Goal: Find specific page/section: Find specific page/section

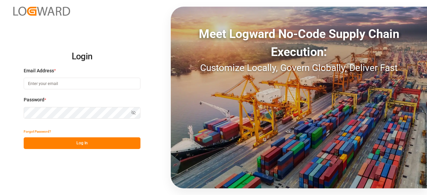
click at [76, 83] on input at bounding box center [82, 84] width 117 height 12
click at [0, 195] on com-1password-button at bounding box center [0, 195] width 0 height 0
type input "[EMAIL_ADDRESS][DOMAIN_NAME]"
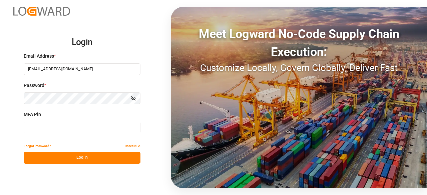
click at [87, 121] on div "MFA Pin" at bounding box center [82, 125] width 117 height 29
click at [77, 125] on input at bounding box center [82, 128] width 117 height 12
type input "955803"
click at [77, 159] on button "Log In" at bounding box center [82, 158] width 117 height 12
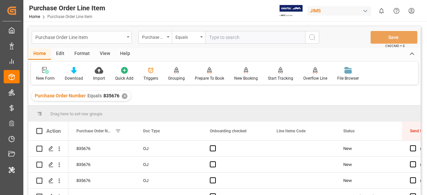
click at [113, 42] on div "Purchase Order Line Item" at bounding box center [82, 37] width 100 height 13
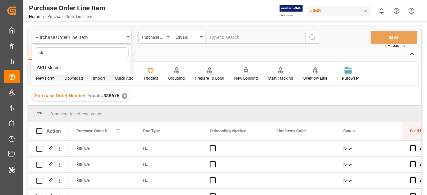
type input "sku"
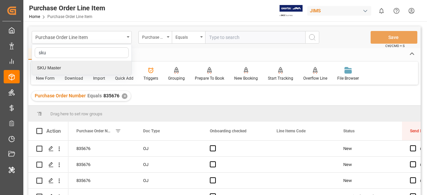
click at [83, 67] on div "SKU Master" at bounding box center [82, 68] width 100 height 14
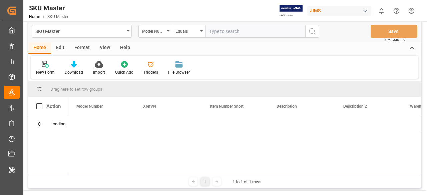
scroll to position [4, 0]
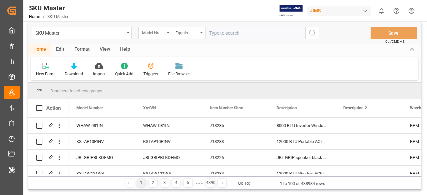
click at [225, 28] on input "text" at bounding box center [255, 33] width 100 height 13
paste input "38749"
type input "38749"
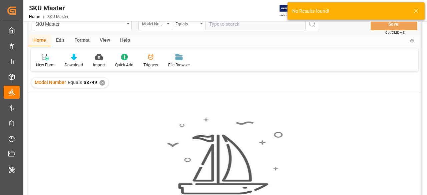
scroll to position [5, 0]
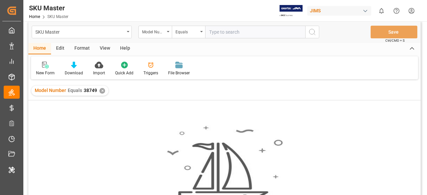
click at [100, 91] on div "✕" at bounding box center [103, 91] width 6 height 6
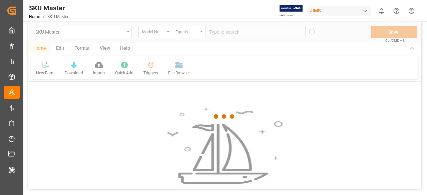
click at [161, 35] on div at bounding box center [224, 116] width 393 height 191
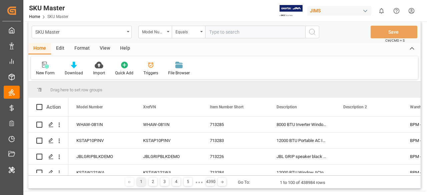
click at [161, 35] on div "Model Number" at bounding box center [155, 32] width 33 height 13
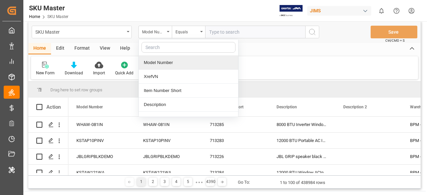
click at [170, 62] on div "Model Number" at bounding box center [189, 63] width 100 height 14
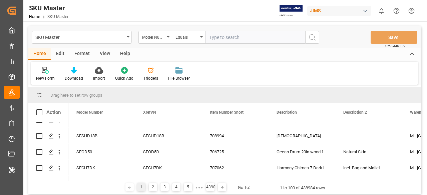
drag, startPoint x: 232, startPoint y: 44, endPoint x: 220, endPoint y: 37, distance: 13.9
click at [220, 37] on div "SKU Master Model Number Equals Save Ctrl/CMD + S" at bounding box center [224, 37] width 393 height 22
click at [220, 37] on input "text" at bounding box center [255, 37] width 100 height 13
paste input "38749"
click at [224, 32] on input "38749" at bounding box center [255, 37] width 100 height 13
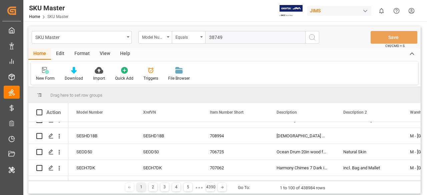
click at [224, 32] on input "38749" at bounding box center [255, 37] width 100 height 13
paste input "9097"
type input "39097"
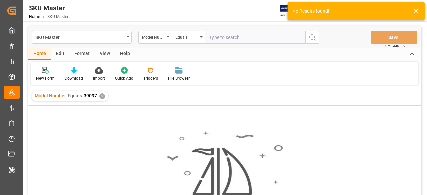
click at [102, 97] on div "✕" at bounding box center [103, 97] width 6 height 6
